Goal: Navigation & Orientation: Find specific page/section

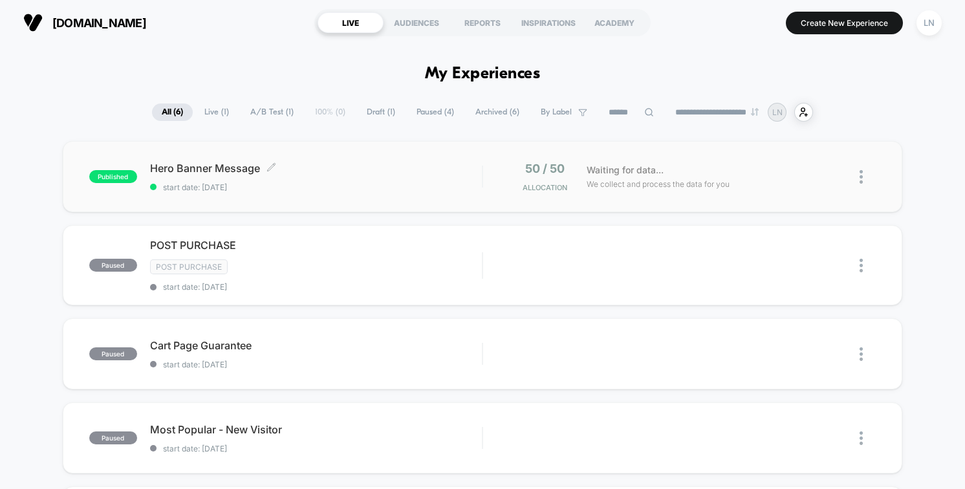
click at [401, 165] on span "Hero Banner Message Click to edit experience details" at bounding box center [316, 168] width 332 height 13
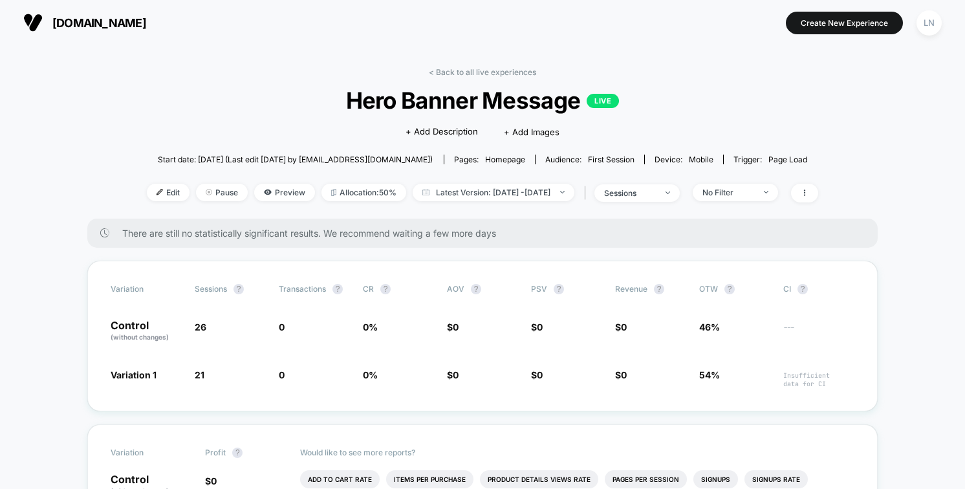
click at [784, 107] on span "Hero Banner Message LIVE" at bounding box center [482, 100] width 604 height 27
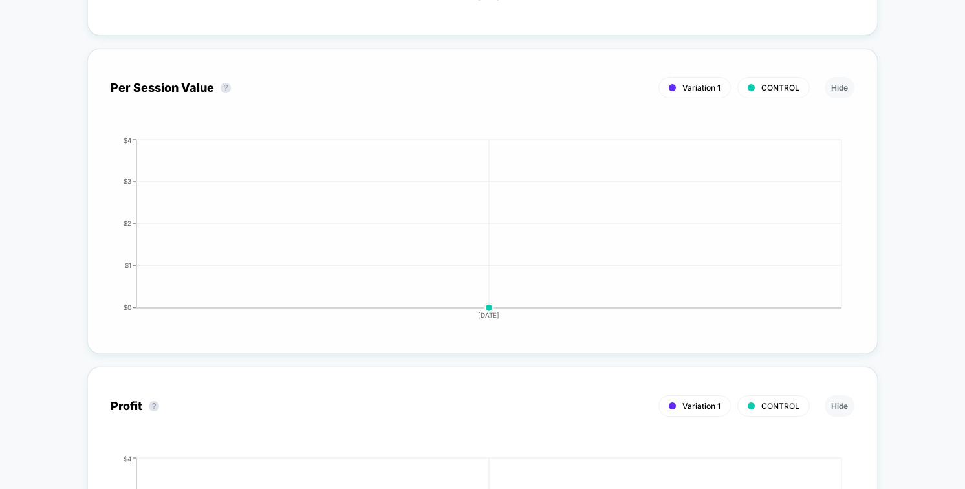
scroll to position [1151, 0]
